Goal: Navigation & Orientation: Find specific page/section

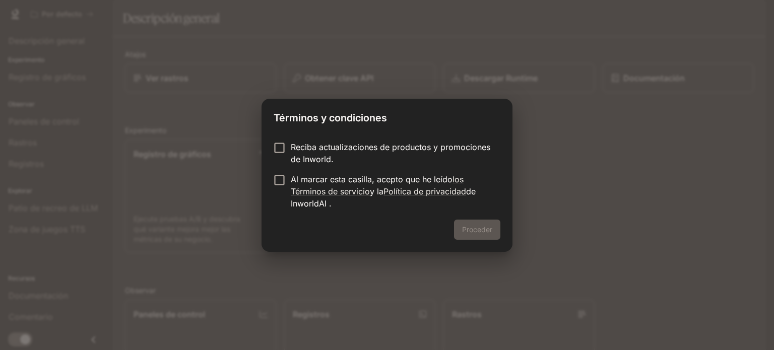
click at [470, 236] on div "Proceder" at bounding box center [386, 236] width 251 height 32
click at [486, 230] on font "Proceder" at bounding box center [477, 229] width 30 height 9
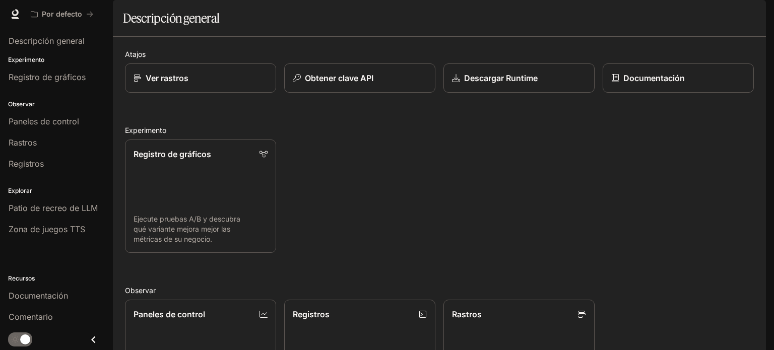
drag, startPoint x: 773, startPoint y: 160, endPoint x: 773, endPoint y: 142, distance: 17.6
click at [773, 142] on div "Saltar al contenido principal Por defecto Documentación Documentación Portal De…" at bounding box center [387, 175] width 774 height 350
click at [710, 17] on font "Documentación" at bounding box center [704, 14] width 51 height 9
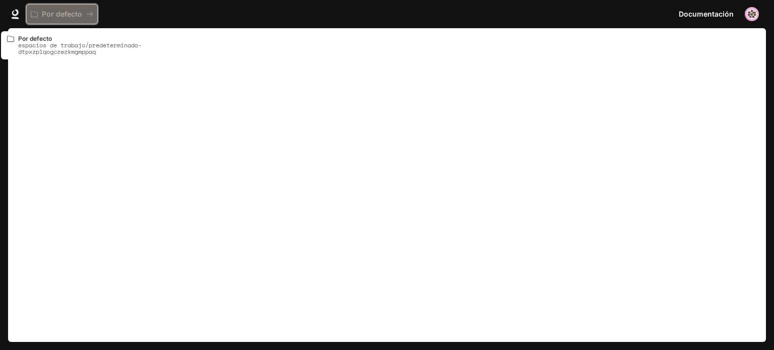
click at [72, 16] on font "Por defecto" at bounding box center [62, 14] width 40 height 9
